Goal: Task Accomplishment & Management: Use online tool/utility

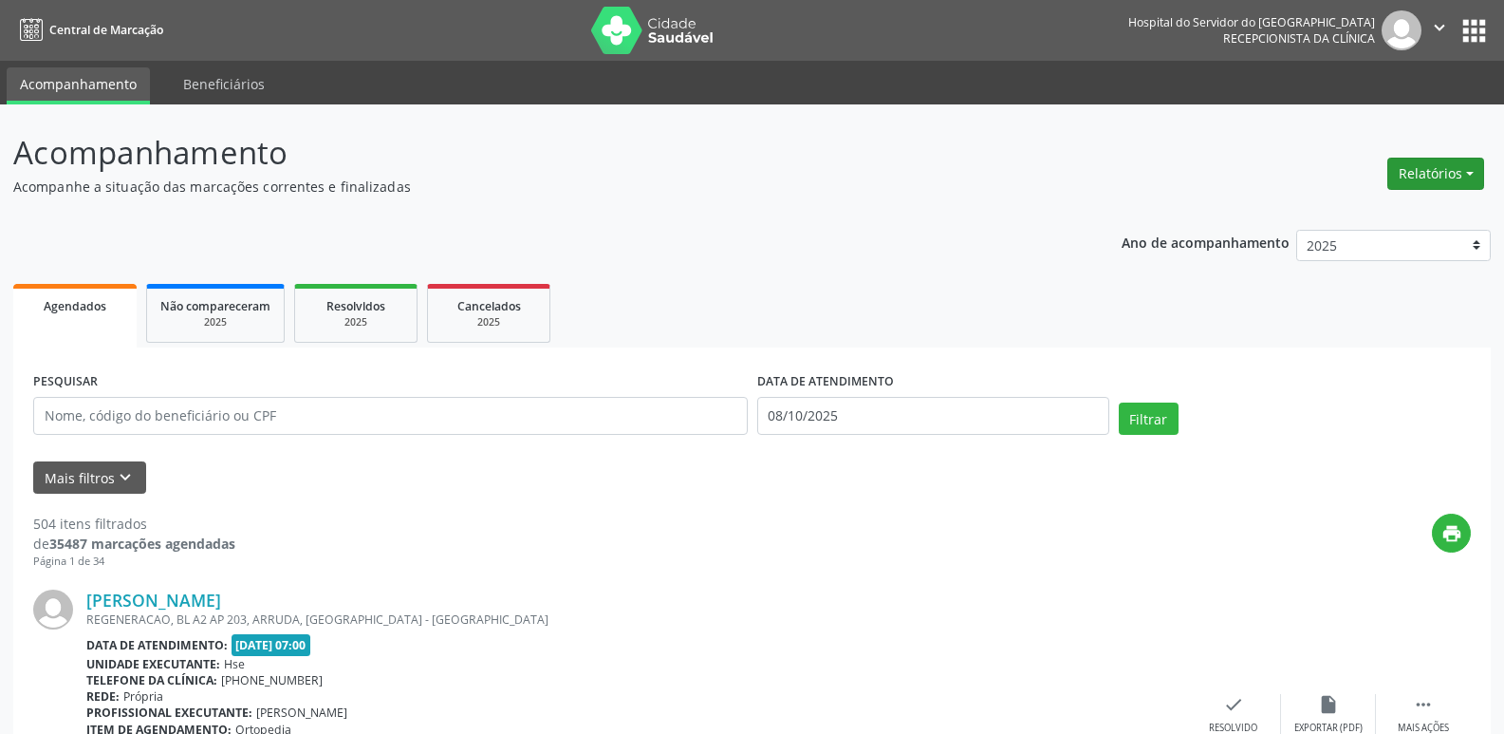
click at [1445, 175] on button "Relatórios" at bounding box center [1436, 174] width 97 height 32
click at [1406, 213] on link "Agendamentos" at bounding box center [1383, 214] width 204 height 27
select select "9"
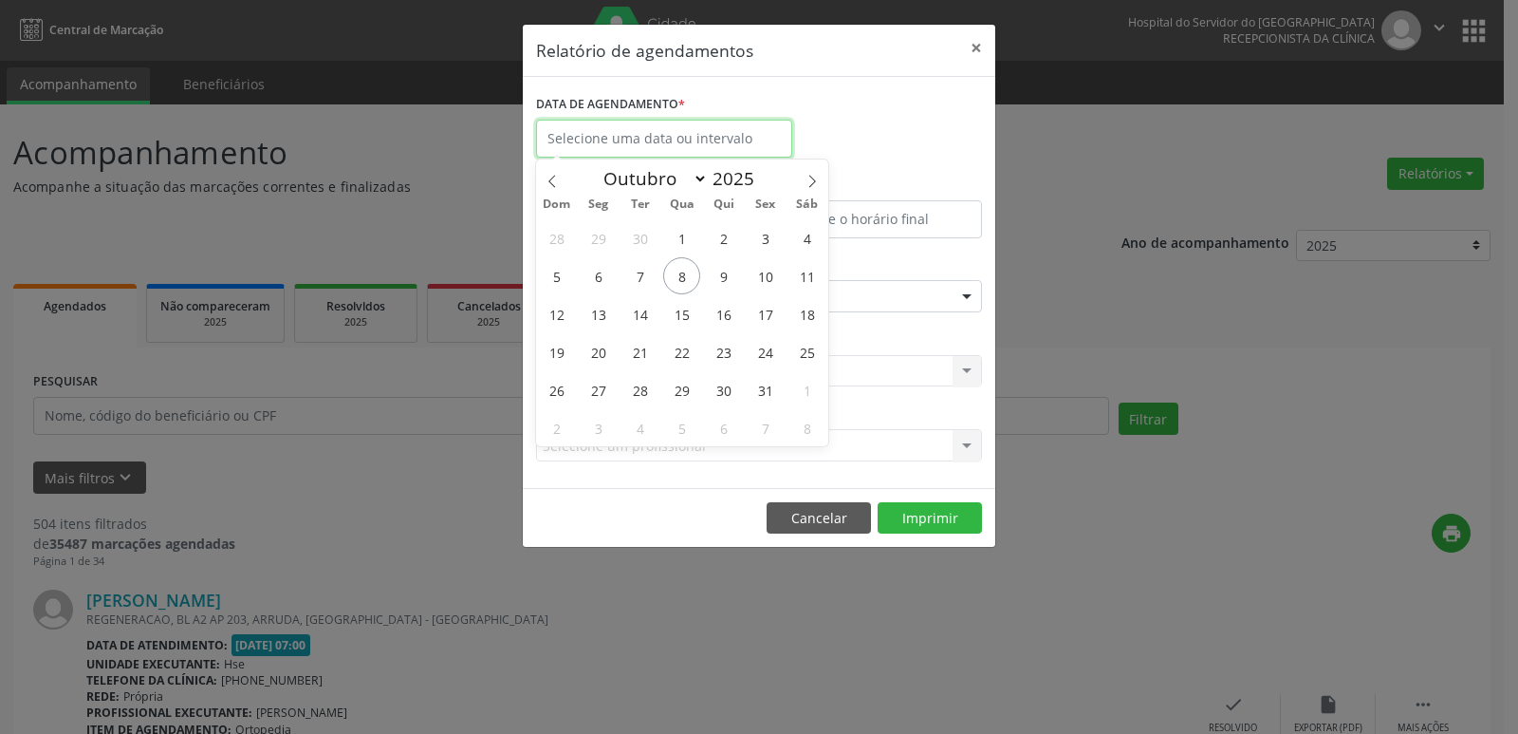
click at [647, 140] on input "text" at bounding box center [664, 139] width 256 height 38
click at [682, 273] on span "8" at bounding box center [681, 275] width 37 height 37
type input "08/10/2025"
click at [683, 273] on span "8" at bounding box center [681, 275] width 37 height 37
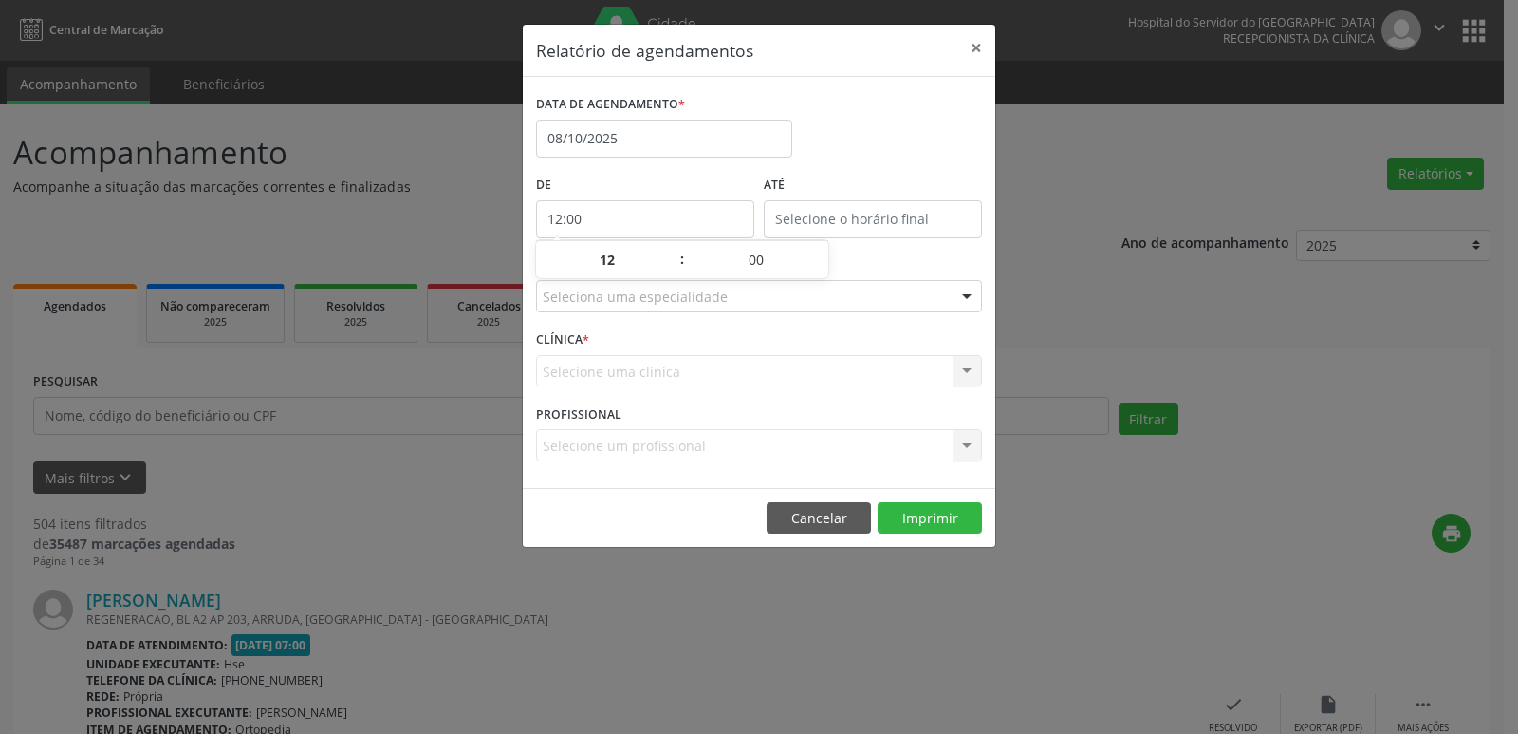
click at [605, 210] on input "12:00" at bounding box center [645, 219] width 218 height 38
click at [671, 271] on span at bounding box center [672, 269] width 13 height 19
type input "11:00"
type input "11"
click at [671, 270] on span at bounding box center [672, 269] width 13 height 19
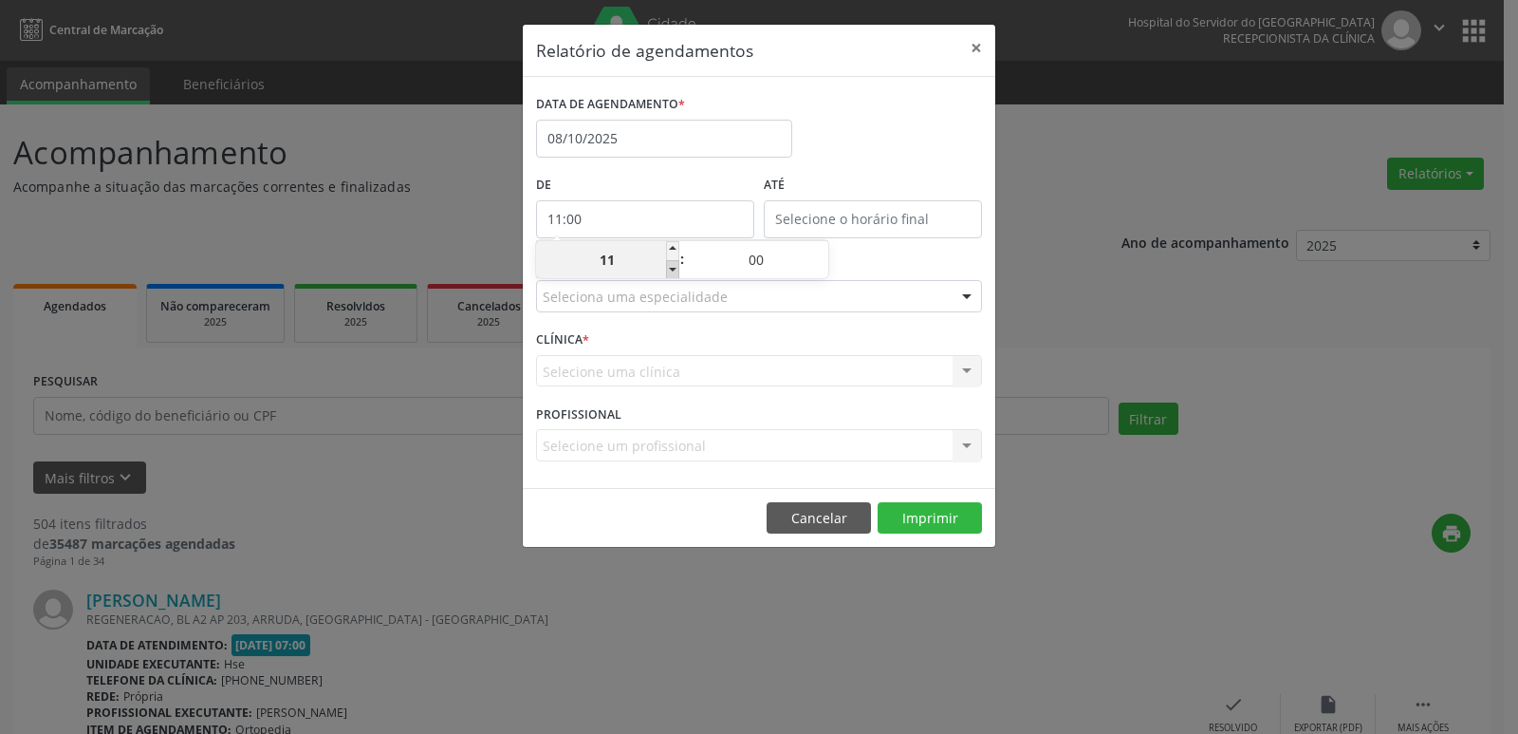
type input "10:00"
type input "10"
click at [671, 270] on span at bounding box center [672, 269] width 13 height 19
type input "09:00"
type input "09"
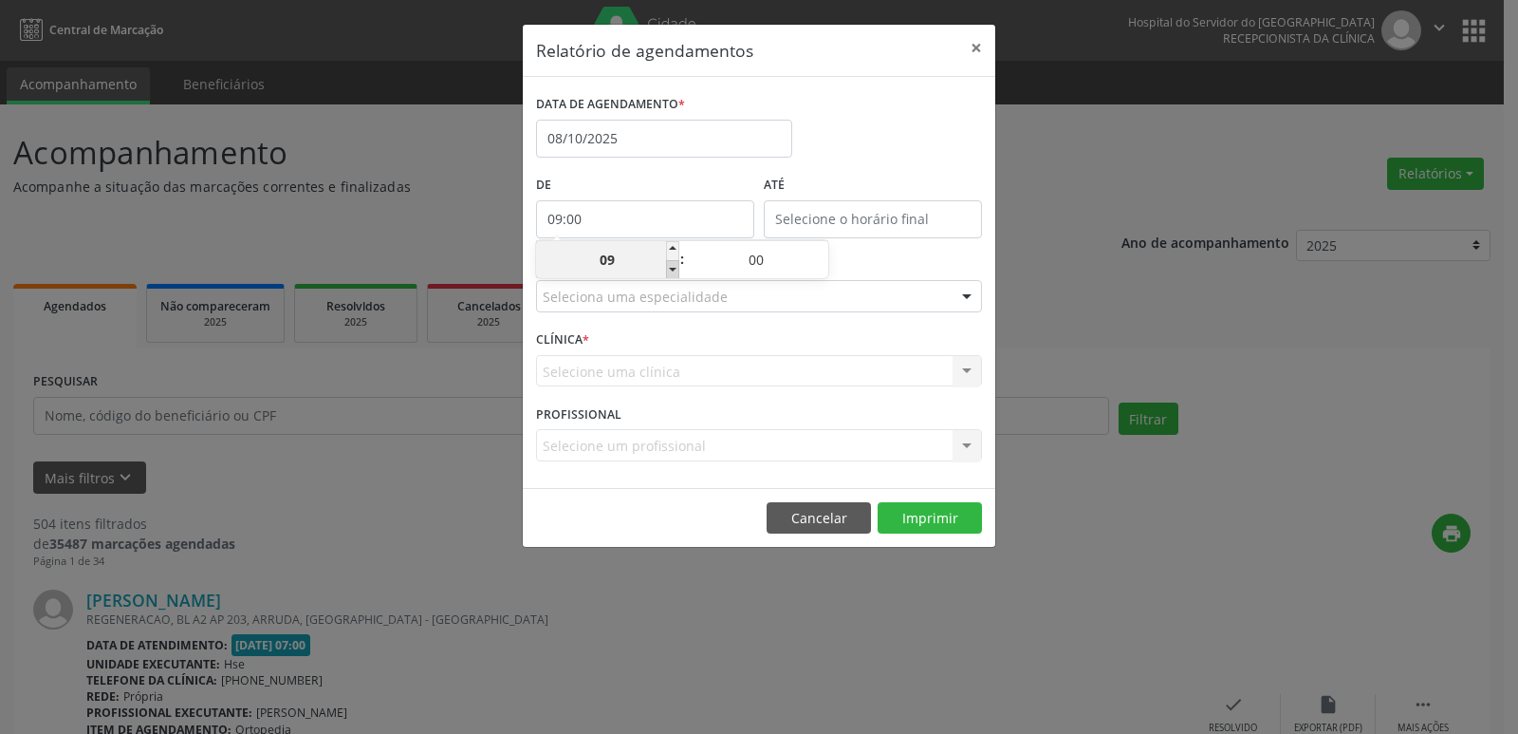
click at [671, 270] on span at bounding box center [672, 269] width 13 height 19
type input "08:00"
type input "08"
click at [671, 270] on span at bounding box center [672, 269] width 13 height 19
type input "07:00"
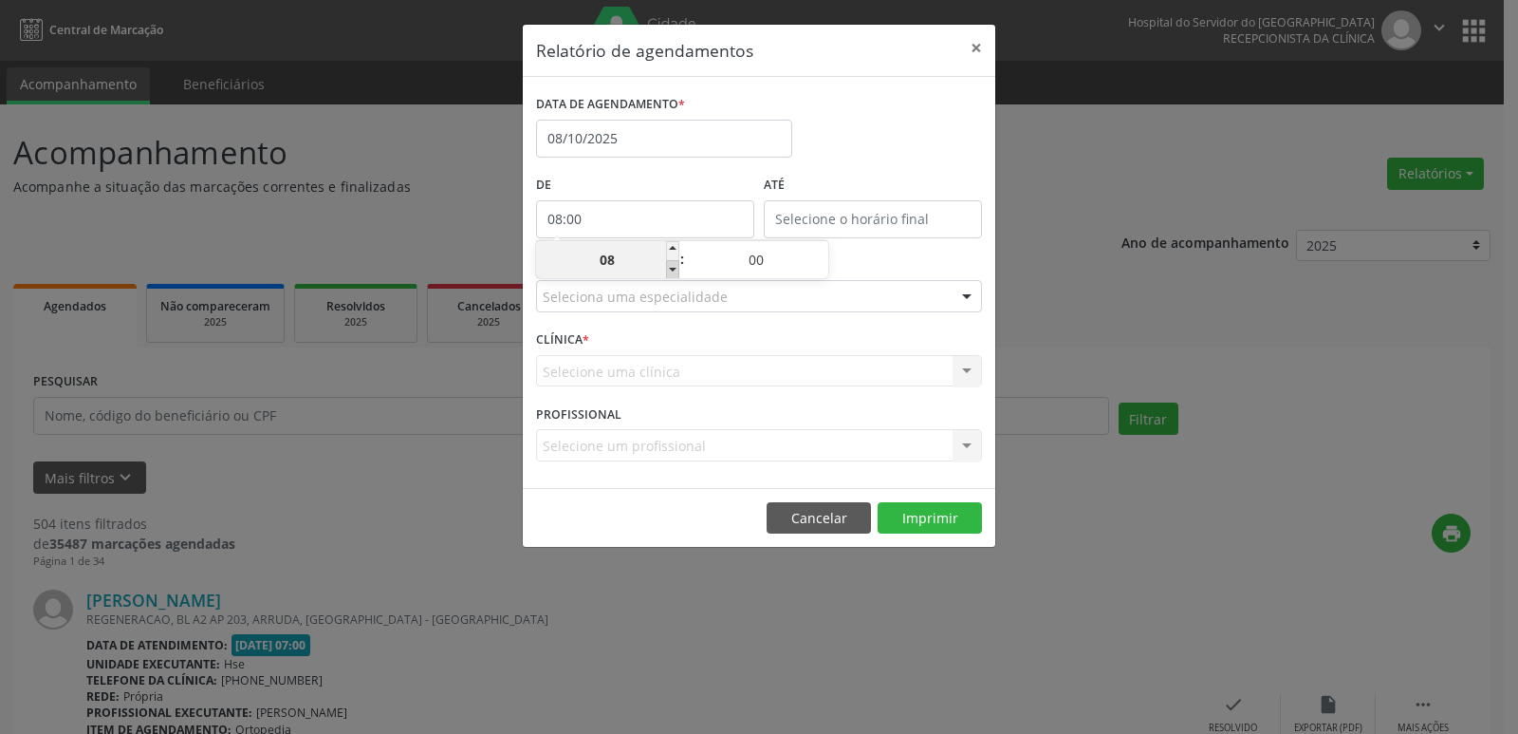
type input "07"
click at [829, 217] on input "12:00" at bounding box center [873, 219] width 218 height 38
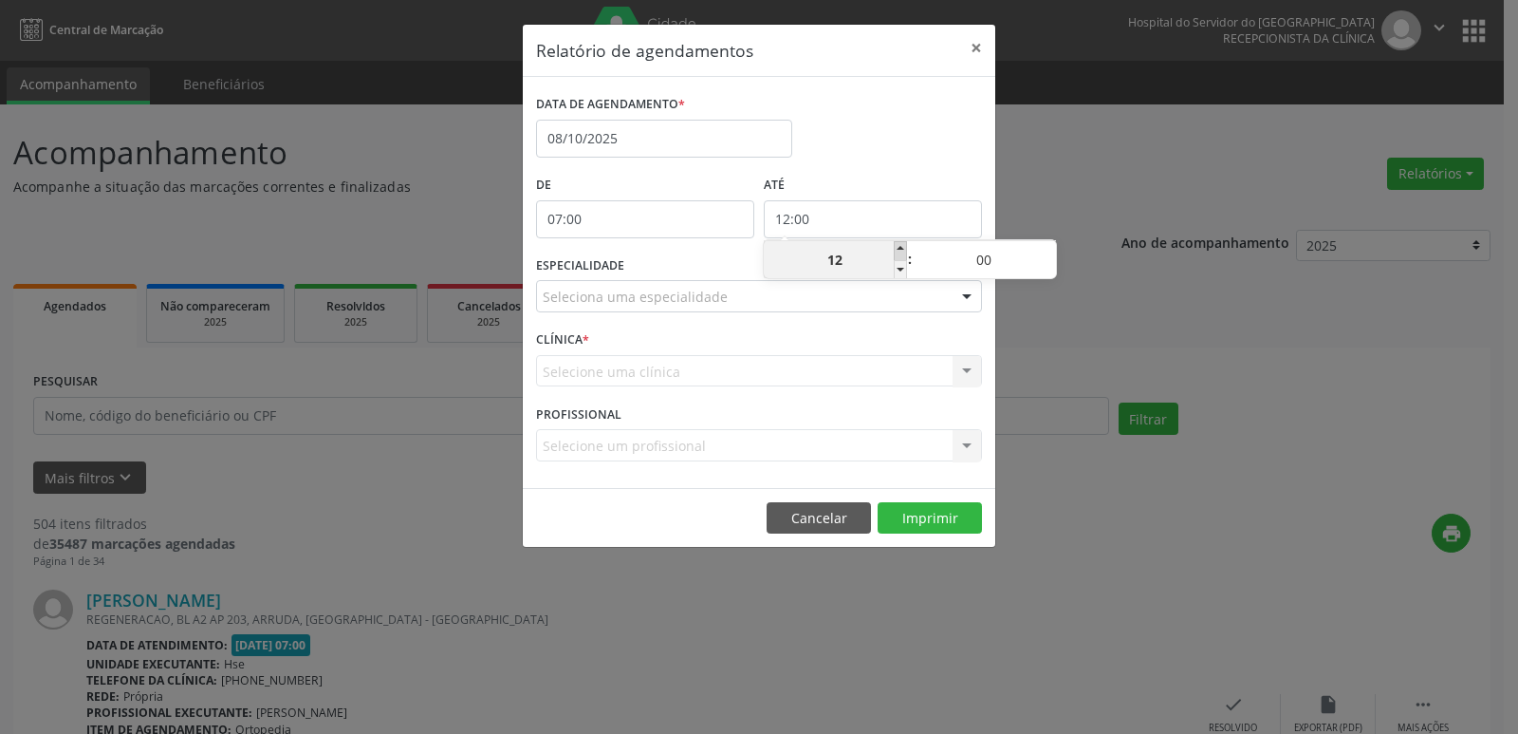
click at [899, 249] on span at bounding box center [900, 250] width 13 height 19
type input "13:00"
type input "13"
click at [899, 249] on span at bounding box center [900, 250] width 13 height 19
type input "14:00"
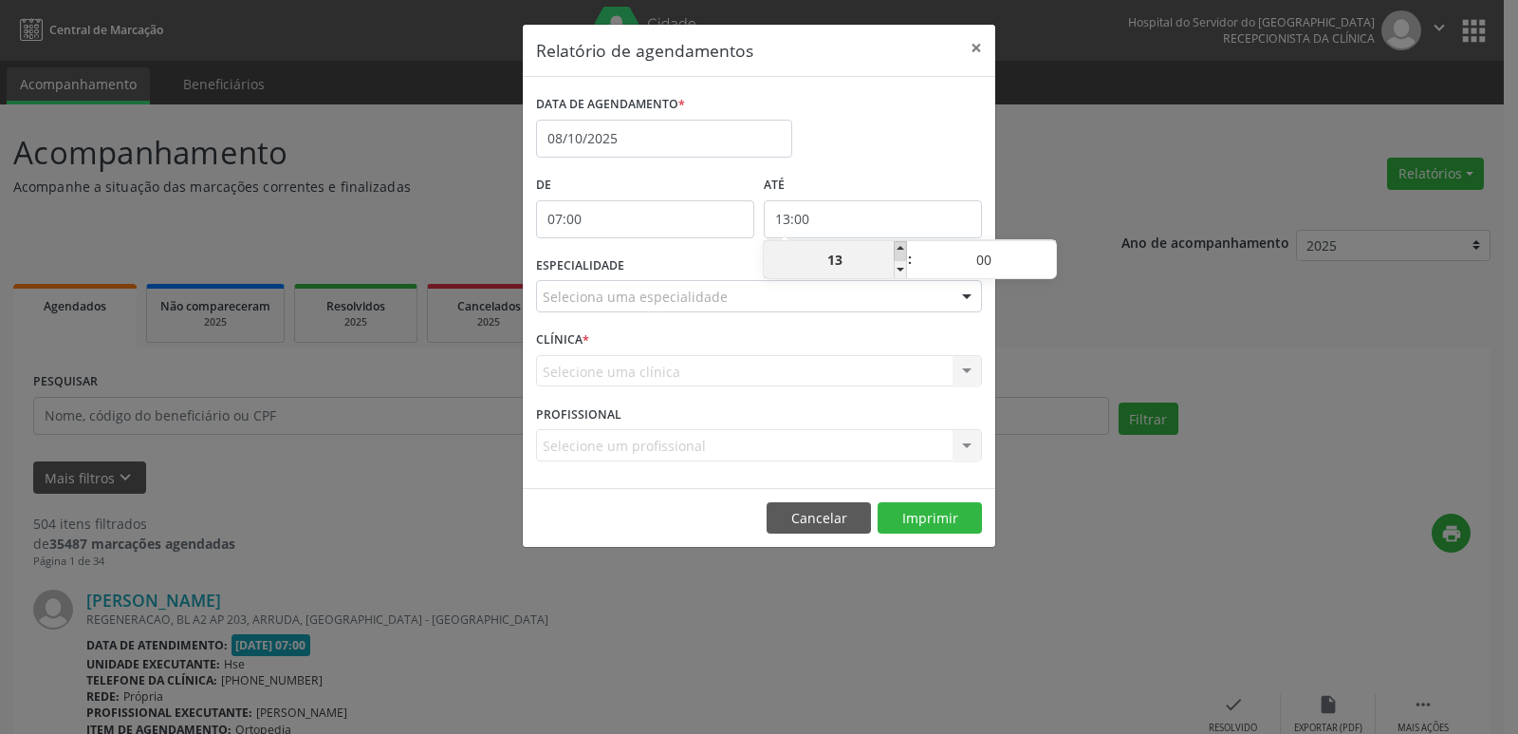
type input "14"
click at [899, 249] on span at bounding box center [900, 250] width 13 height 19
type input "15:00"
type input "15"
click at [899, 249] on span at bounding box center [900, 250] width 13 height 19
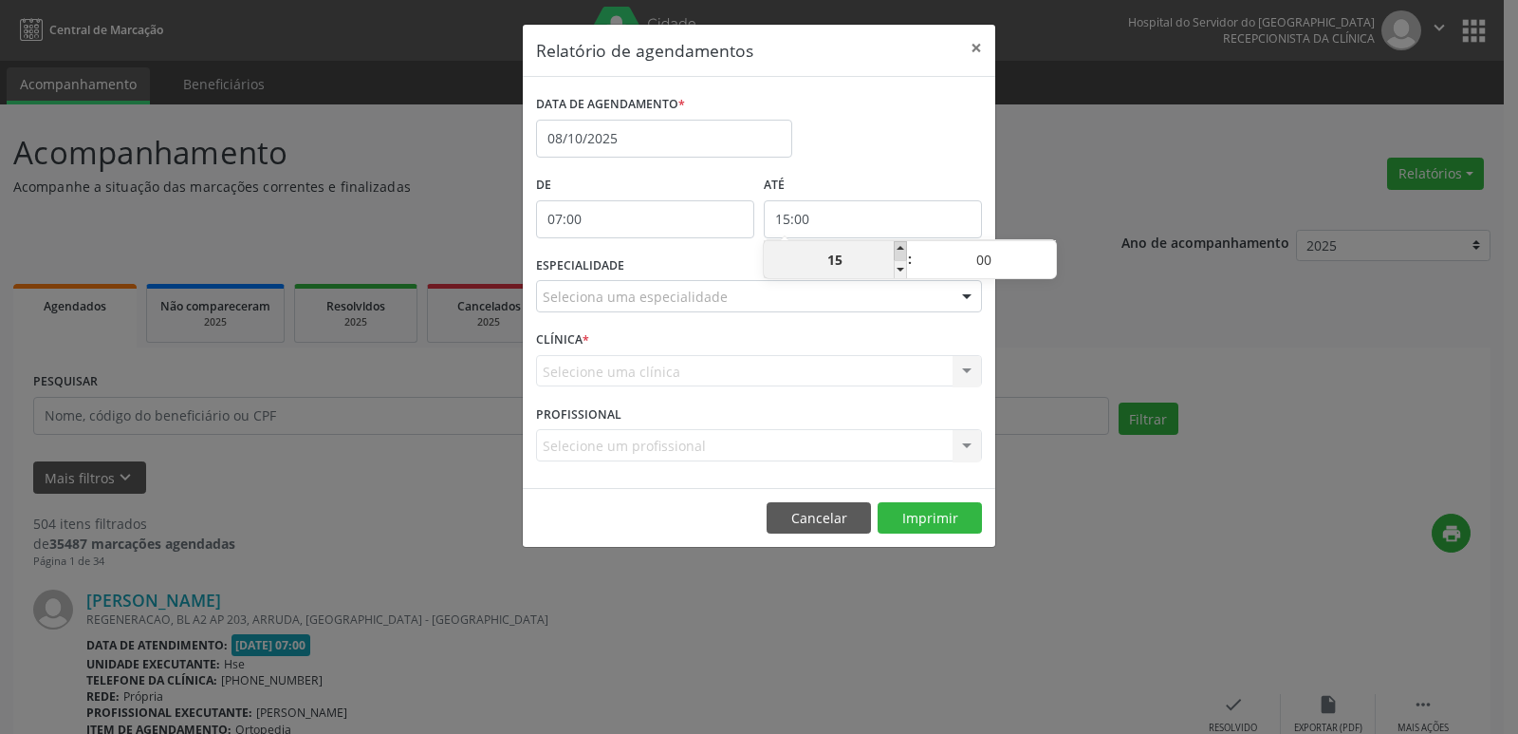
type input "16:00"
type input "16"
click at [899, 249] on span at bounding box center [900, 250] width 13 height 19
type input "17:00"
type input "17"
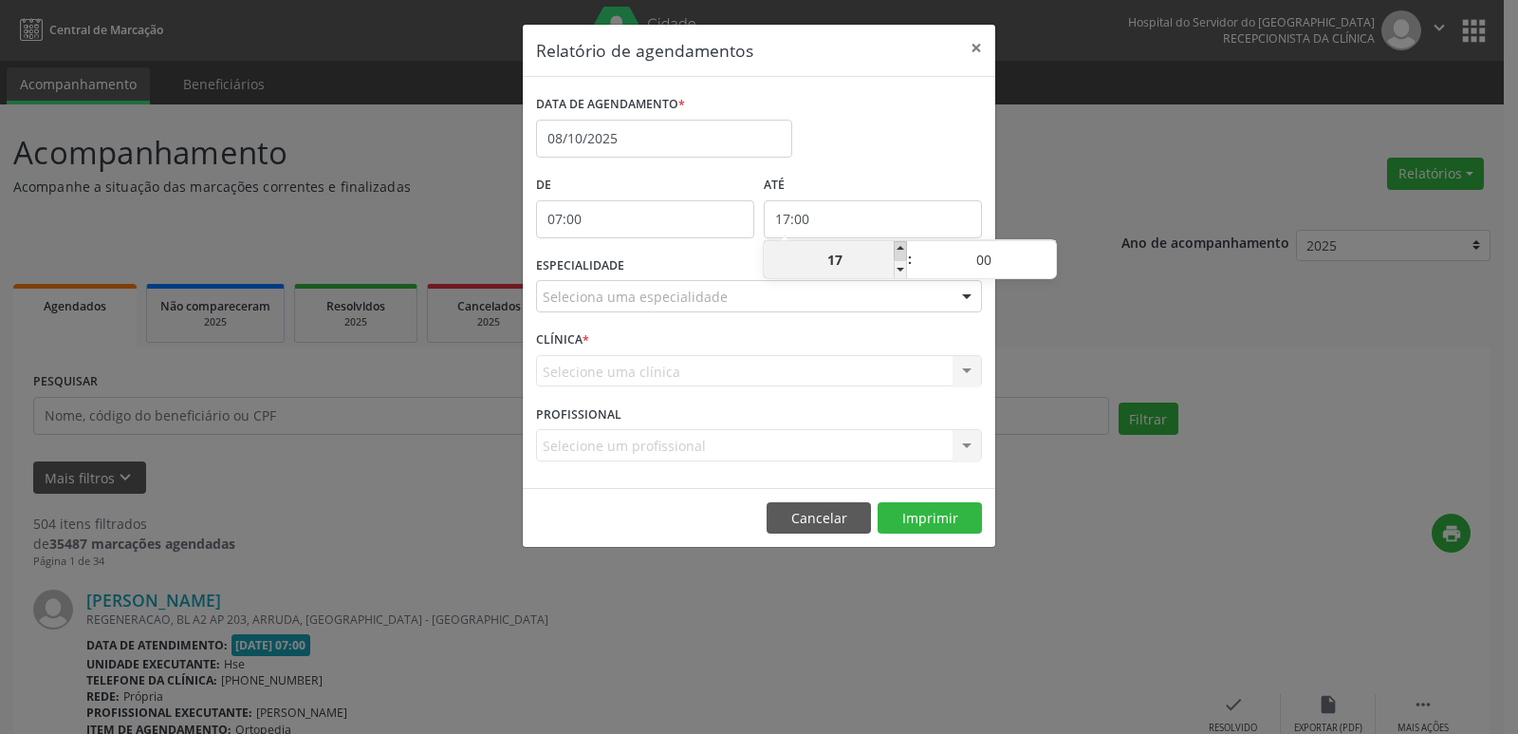
click at [899, 249] on span at bounding box center [900, 250] width 13 height 19
type input "18:00"
type input "18"
click at [899, 249] on span at bounding box center [900, 250] width 13 height 19
type input "19:00"
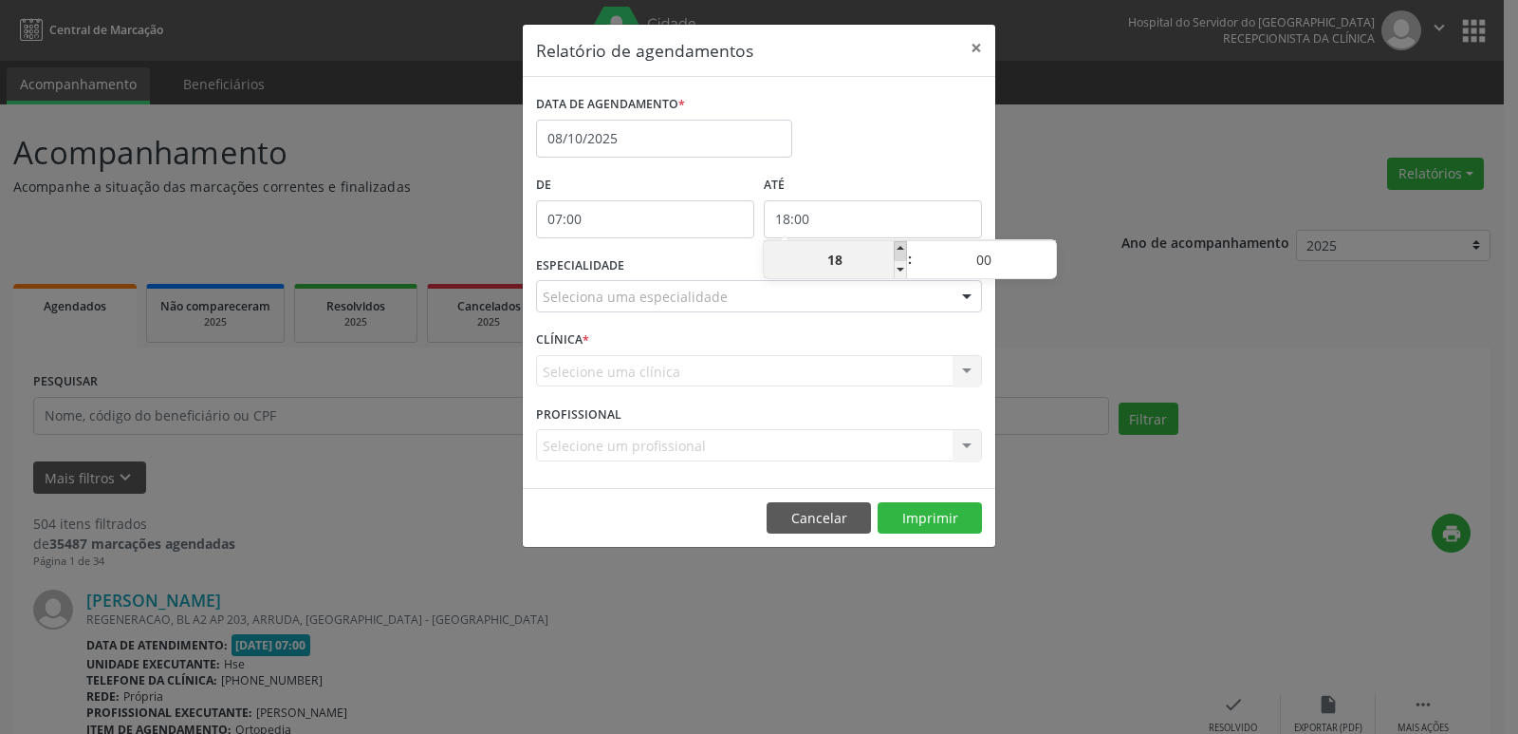
type input "19"
click at [899, 249] on span at bounding box center [900, 250] width 13 height 19
type input "20:00"
type input "20"
click at [899, 249] on span at bounding box center [900, 250] width 13 height 19
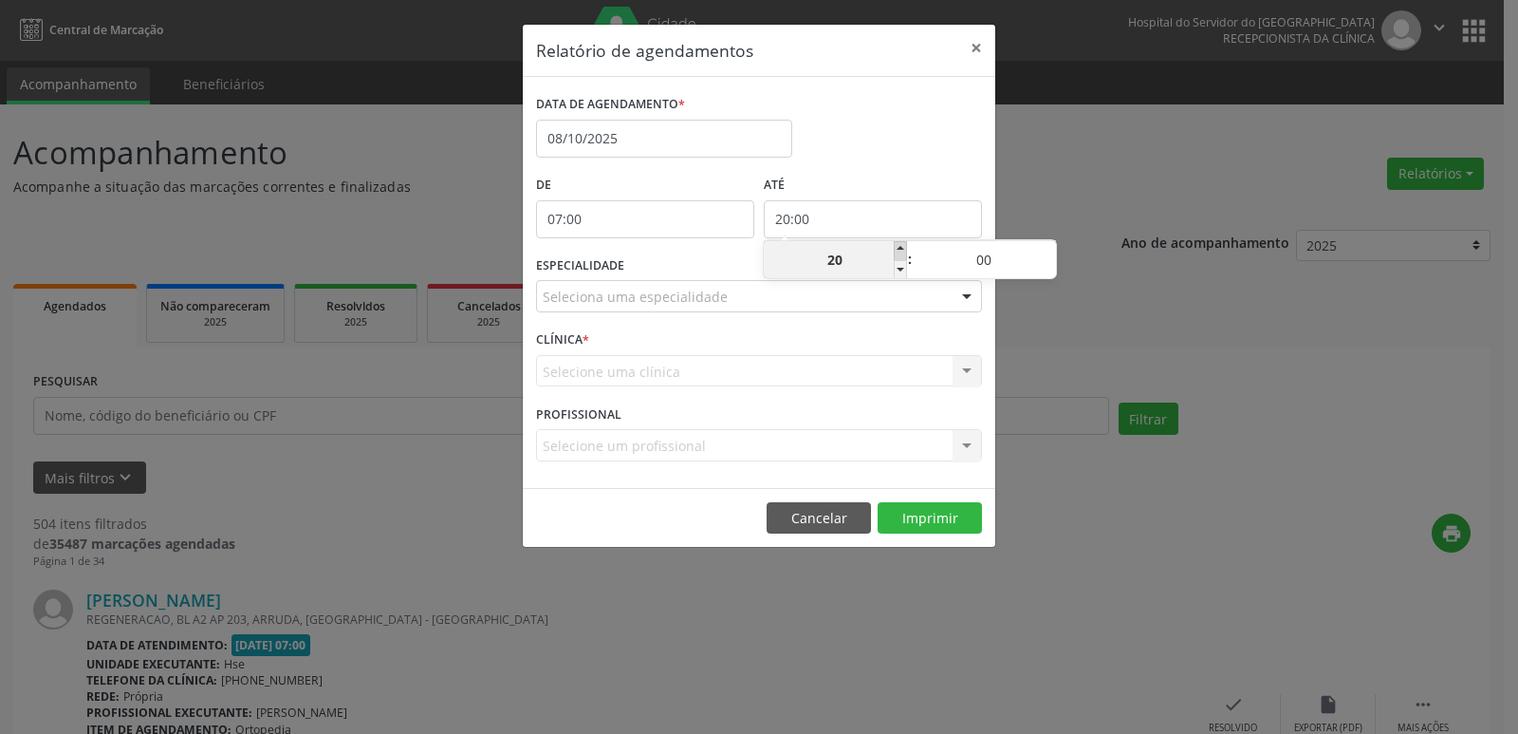
type input "21:00"
type input "21"
click at [899, 249] on span at bounding box center [900, 250] width 13 height 19
type input "22:00"
type input "22"
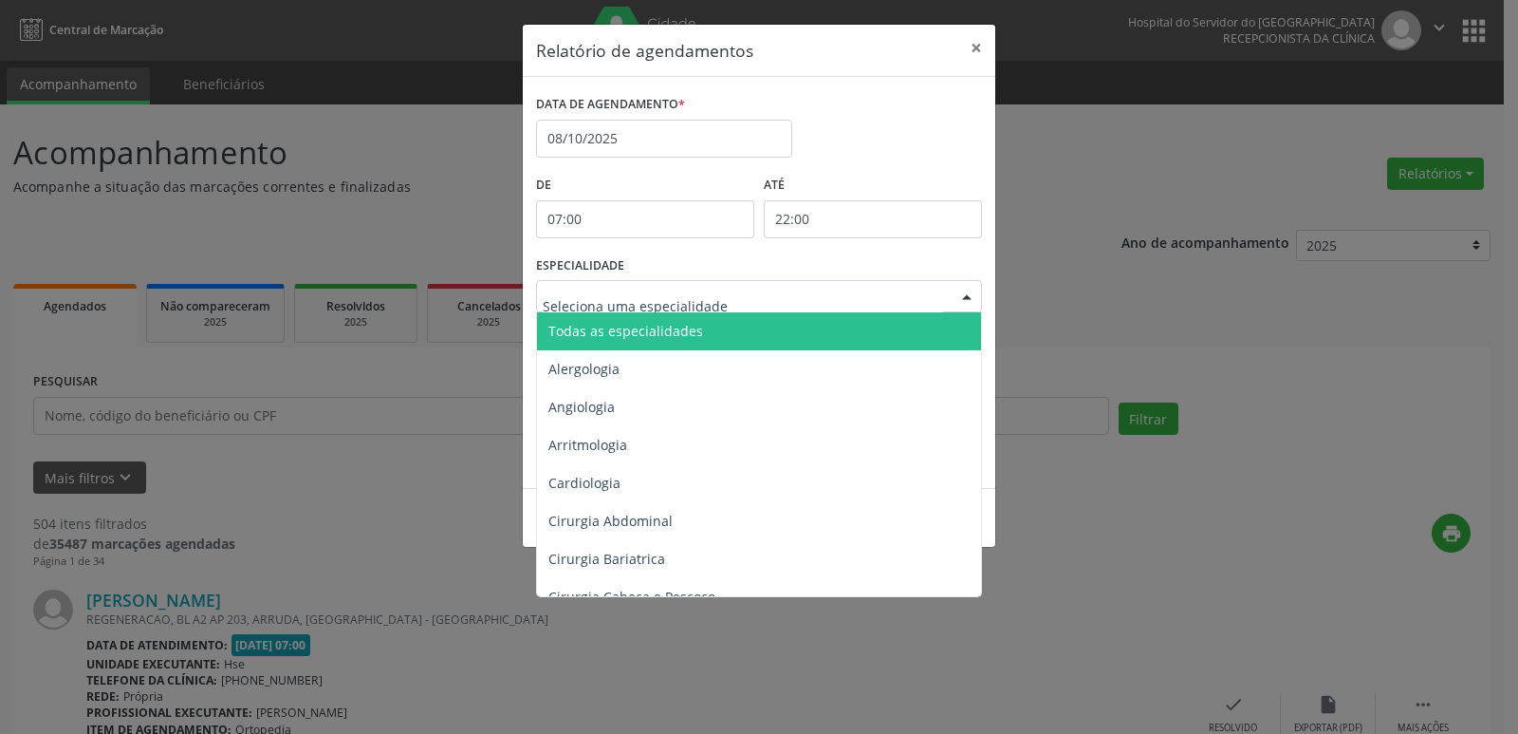
click at [964, 301] on div at bounding box center [967, 297] width 28 height 32
click at [910, 322] on span "Todas as especialidades" at bounding box center [760, 331] width 447 height 38
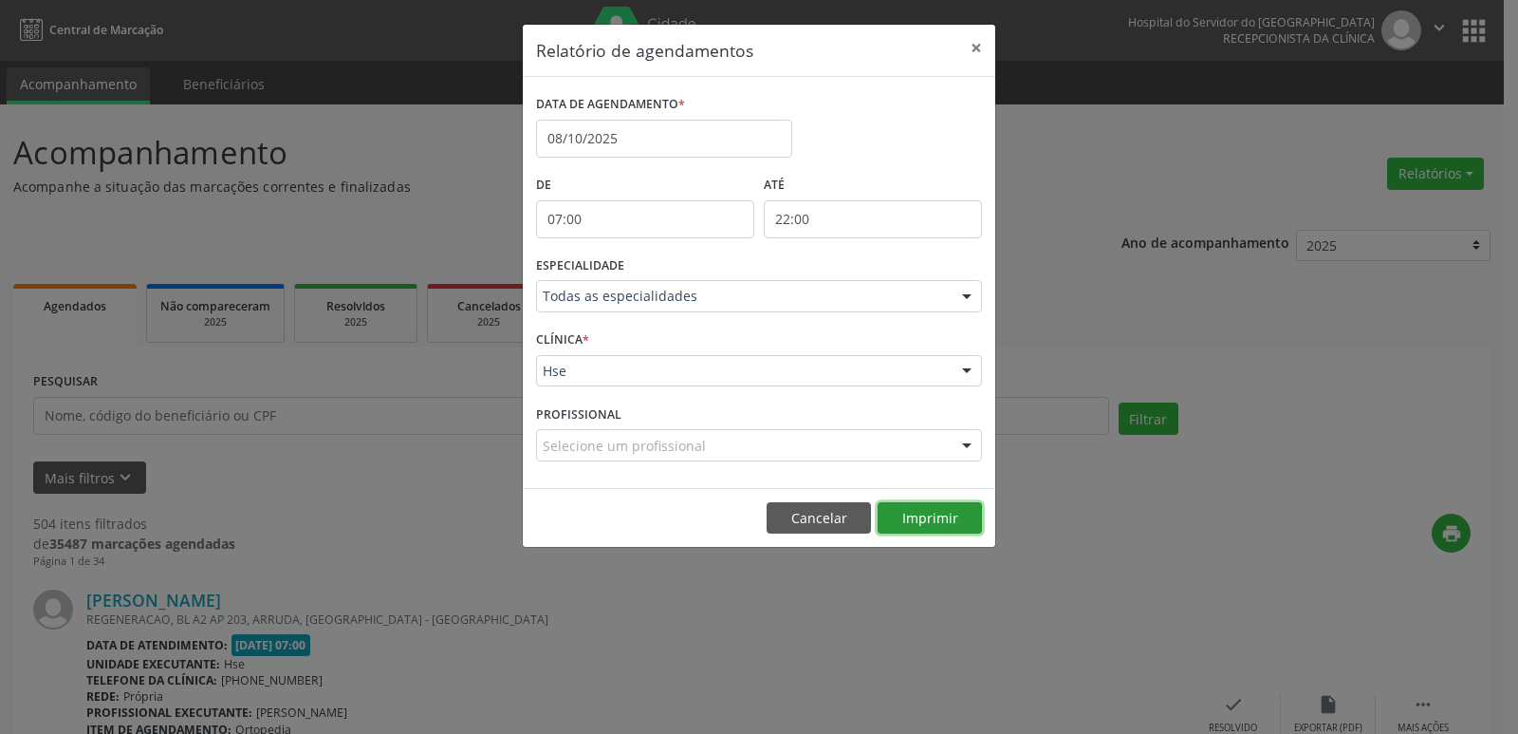
click at [925, 520] on button "Imprimir" at bounding box center [930, 518] width 104 height 32
click at [974, 47] on button "×" at bounding box center [977, 48] width 38 height 47
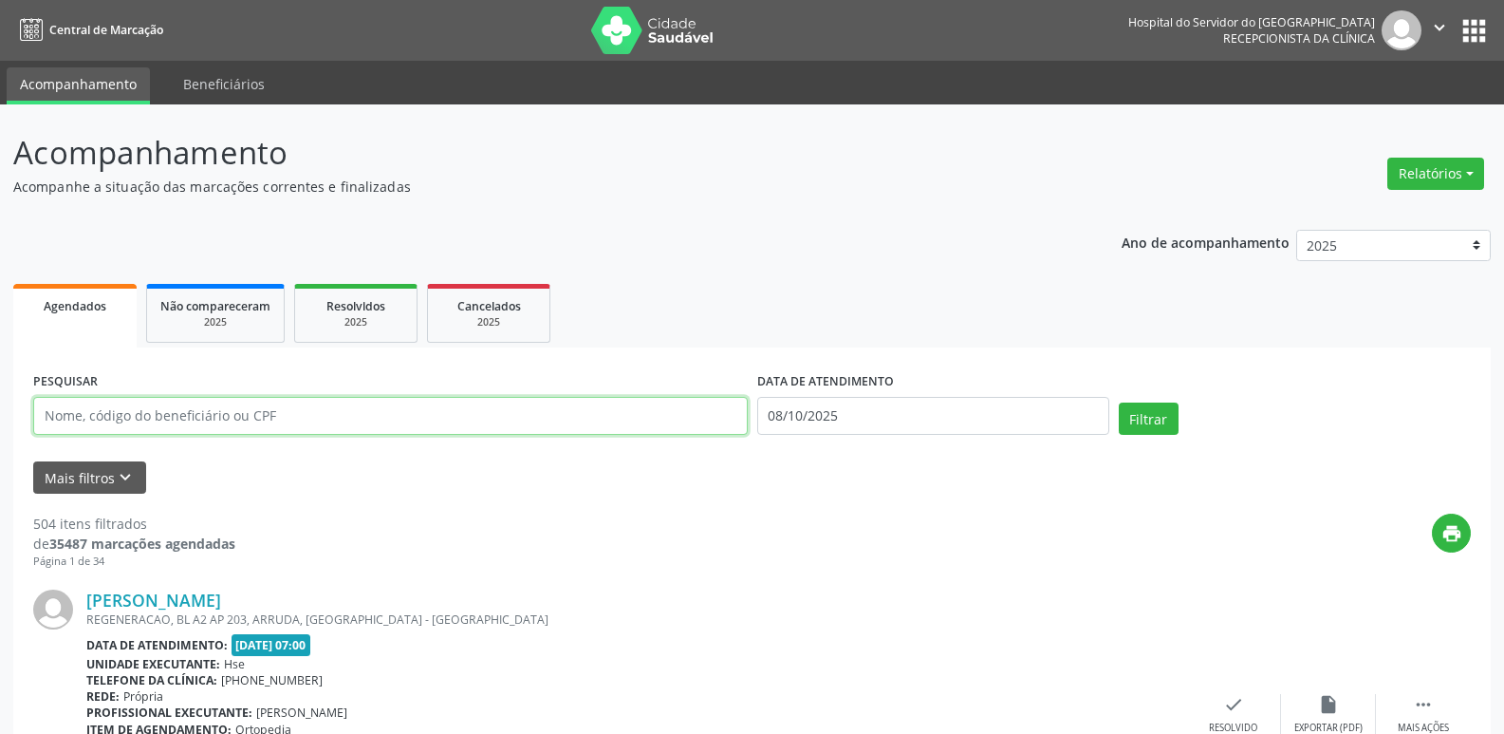
click at [218, 410] on input "text" at bounding box center [390, 416] width 715 height 38
type input "08062960463"
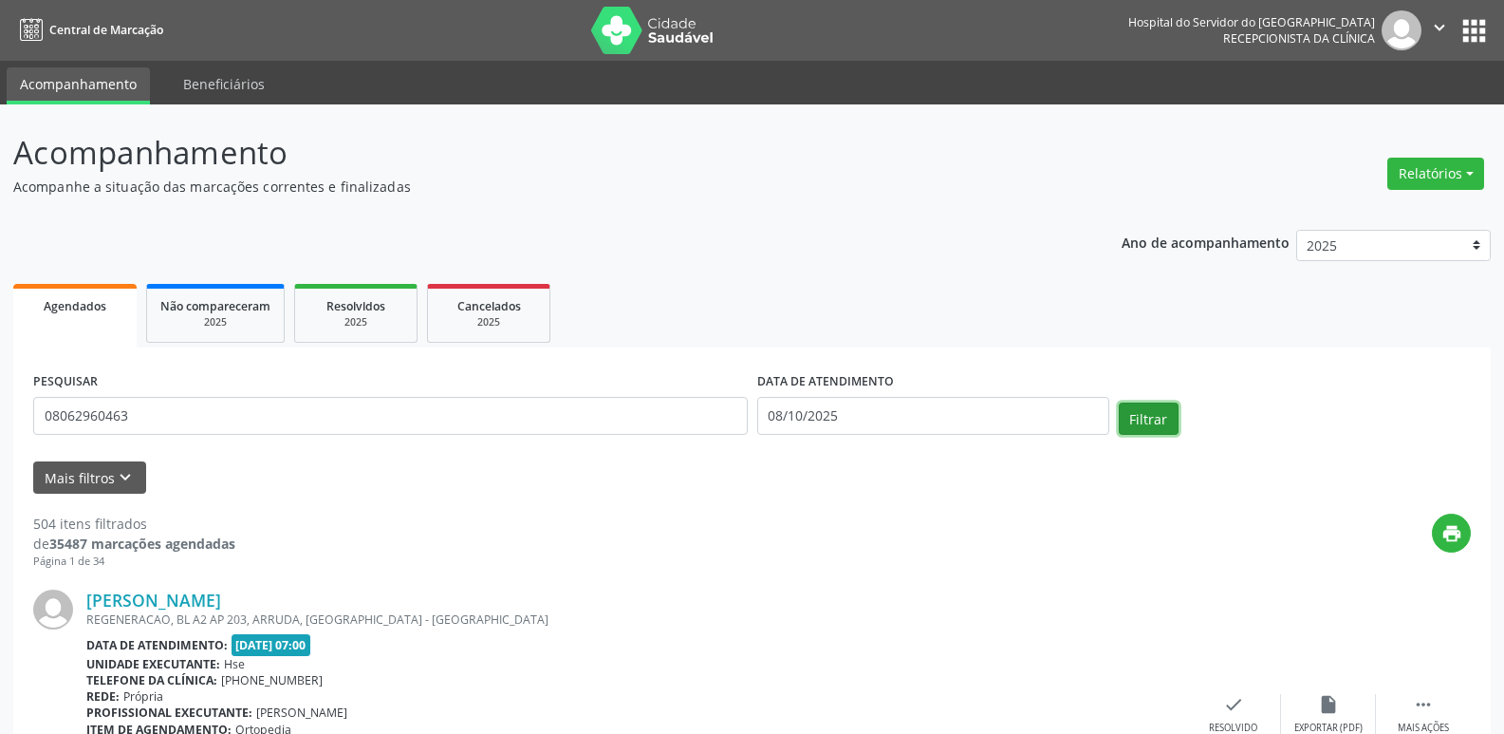
click at [1160, 418] on button "Filtrar" at bounding box center [1149, 418] width 60 height 32
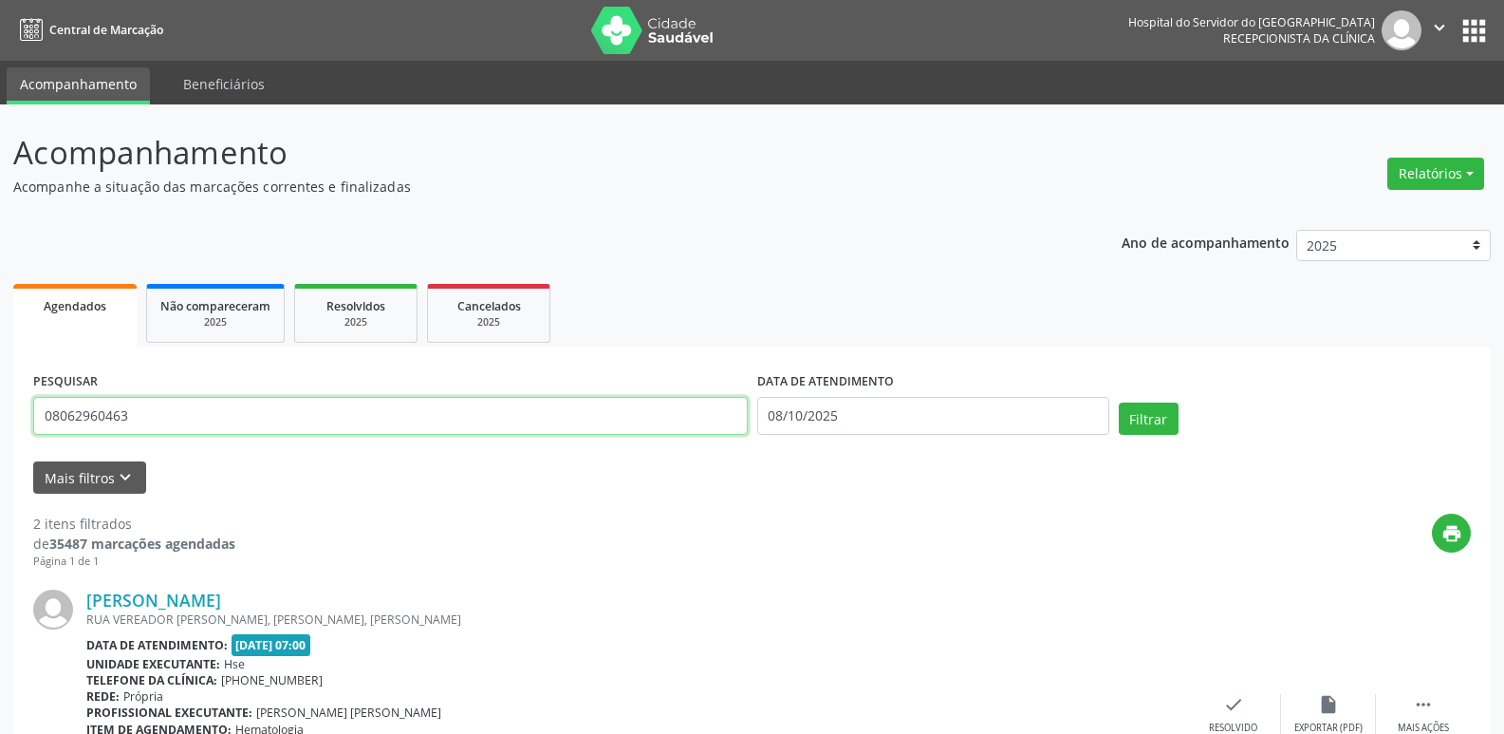
drag, startPoint x: 157, startPoint y: 420, endPoint x: 0, endPoint y: 450, distance: 159.3
click at [0, 450] on div "Acompanhamento Acompanhe a situação das marcações correntes e finalizadas Relat…" at bounding box center [752, 642] width 1504 height 1077
type input "89552679400"
click at [1152, 416] on button "Filtrar" at bounding box center [1149, 418] width 60 height 32
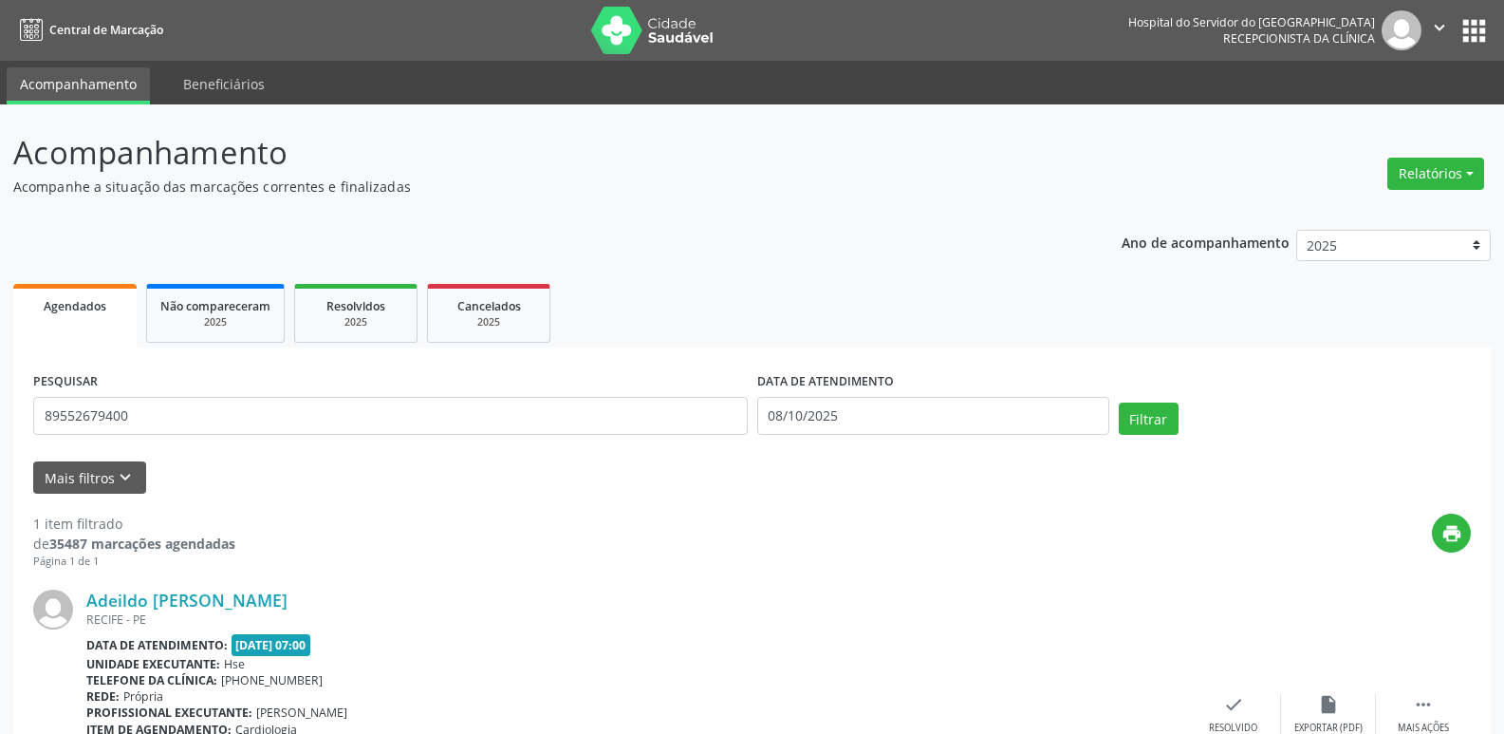
scroll to position [158, 0]
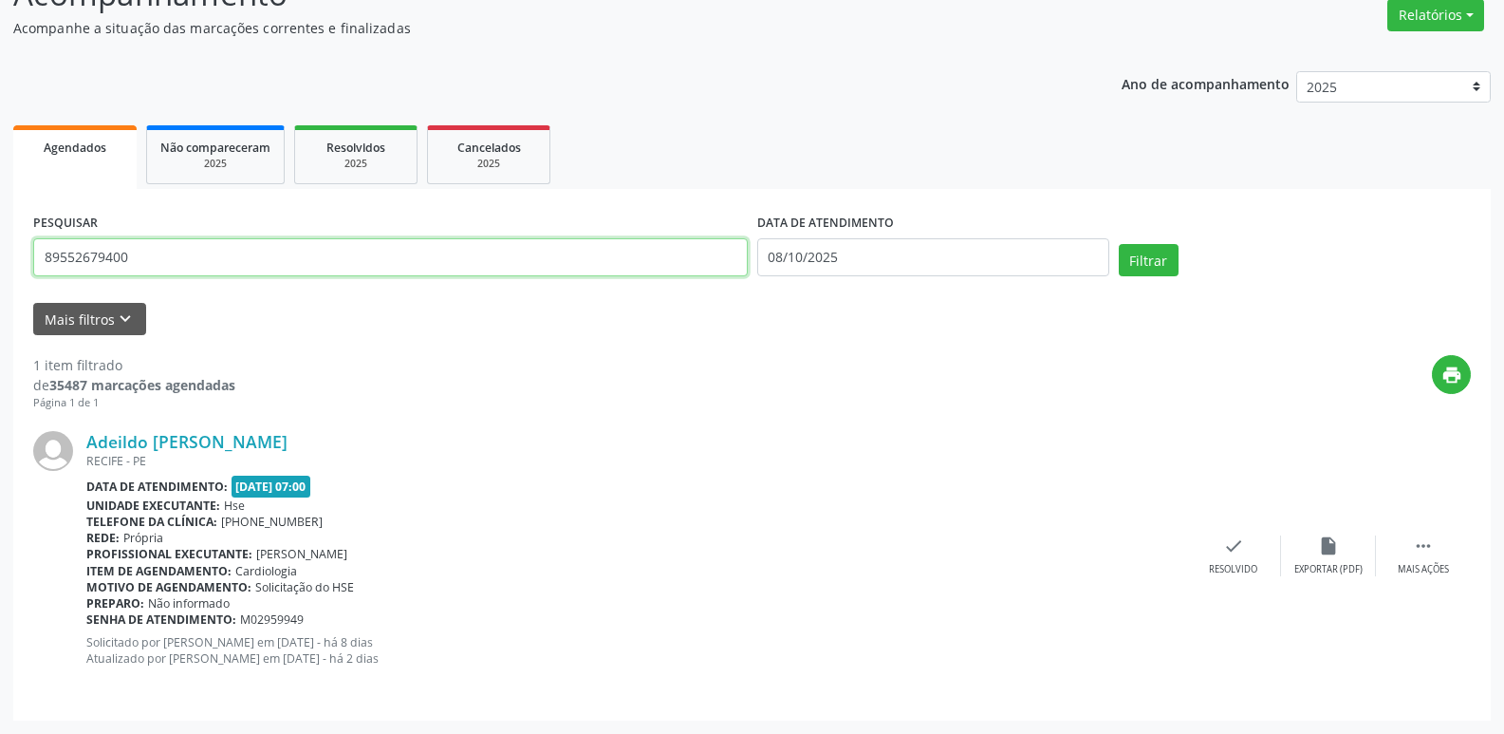
drag, startPoint x: 160, startPoint y: 270, endPoint x: 0, endPoint y: 270, distance: 160.4
click at [0, 270] on div "Acompanhamento Acompanhe a situação das marcações correntes e finalizadas Relat…" at bounding box center [752, 340] width 1504 height 788
type input "43331670430"
click at [1119, 244] on button "Filtrar" at bounding box center [1149, 260] width 60 height 32
